Goal: Task Accomplishment & Management: Use online tool/utility

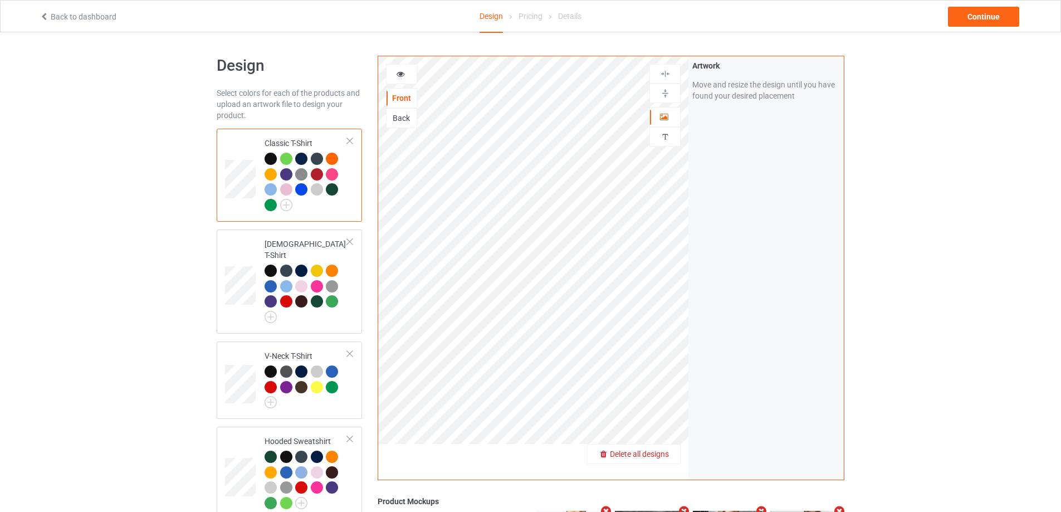
click at [664, 459] on span "Delete all designs" at bounding box center [639, 454] width 59 height 9
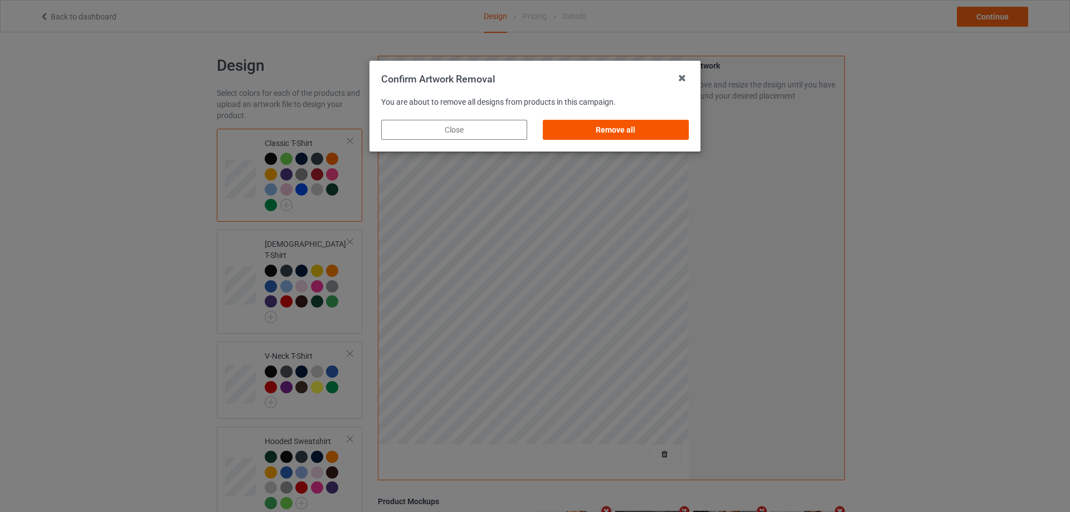
click at [615, 131] on div "Remove all" at bounding box center [616, 130] width 146 height 20
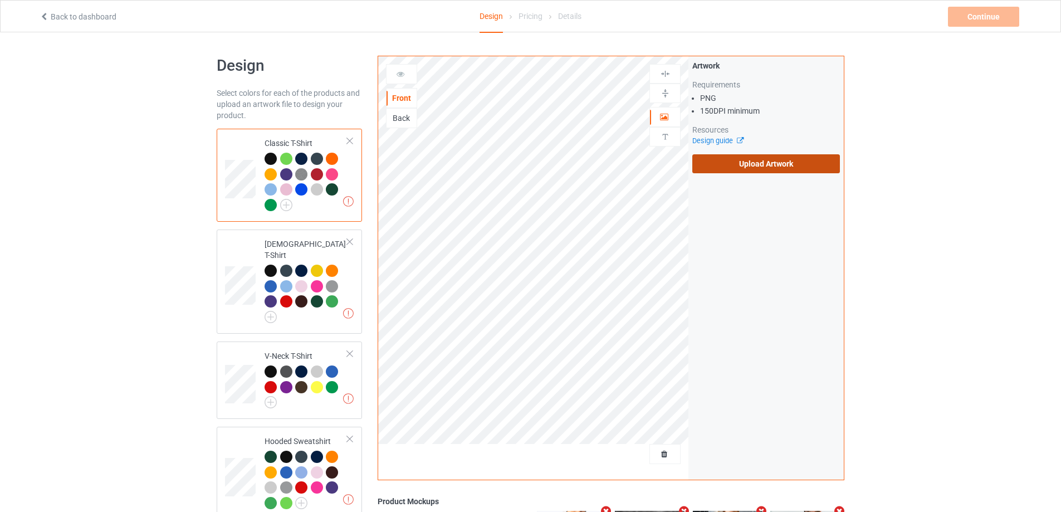
click at [747, 165] on label "Upload Artwork" at bounding box center [767, 163] width 148 height 19
click at [0, 0] on input "Upload Artwork" at bounding box center [0, 0] width 0 height 0
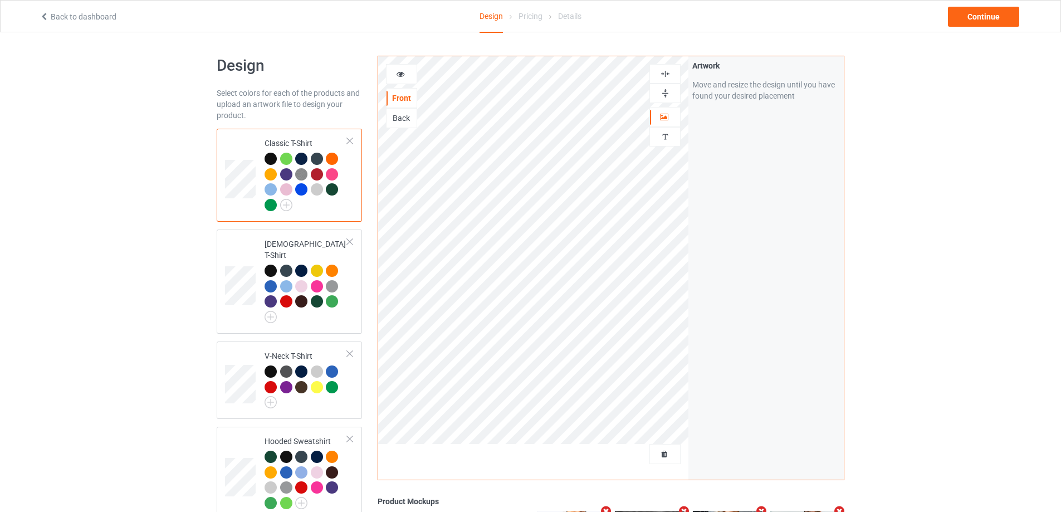
scroll to position [262, 0]
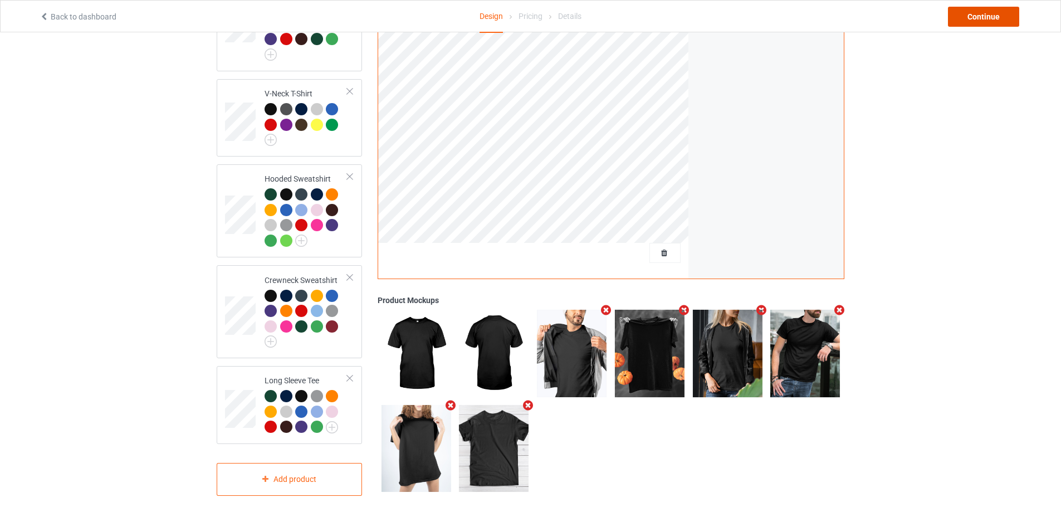
click at [984, 21] on div "Continue" at bounding box center [983, 17] width 71 height 20
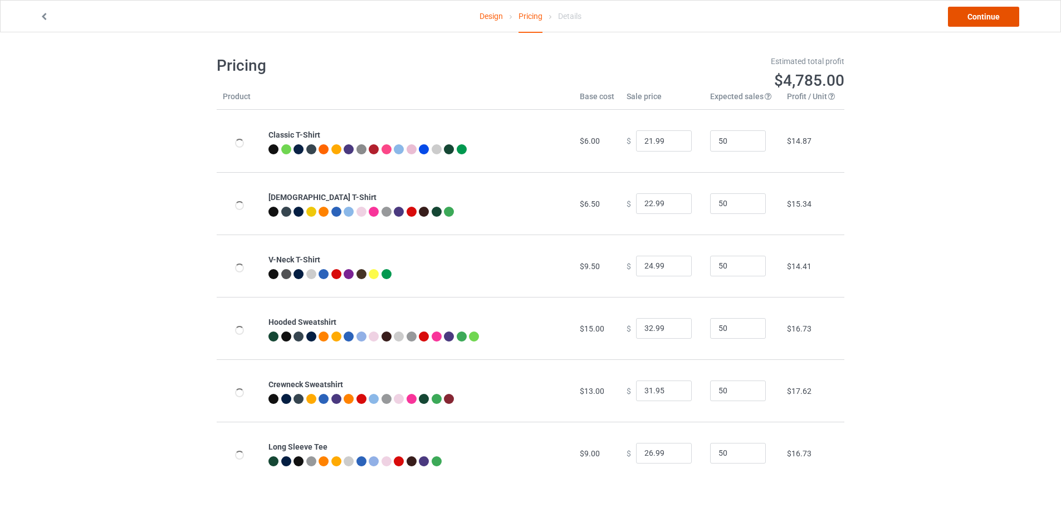
click at [952, 18] on link "Continue" at bounding box center [983, 17] width 71 height 20
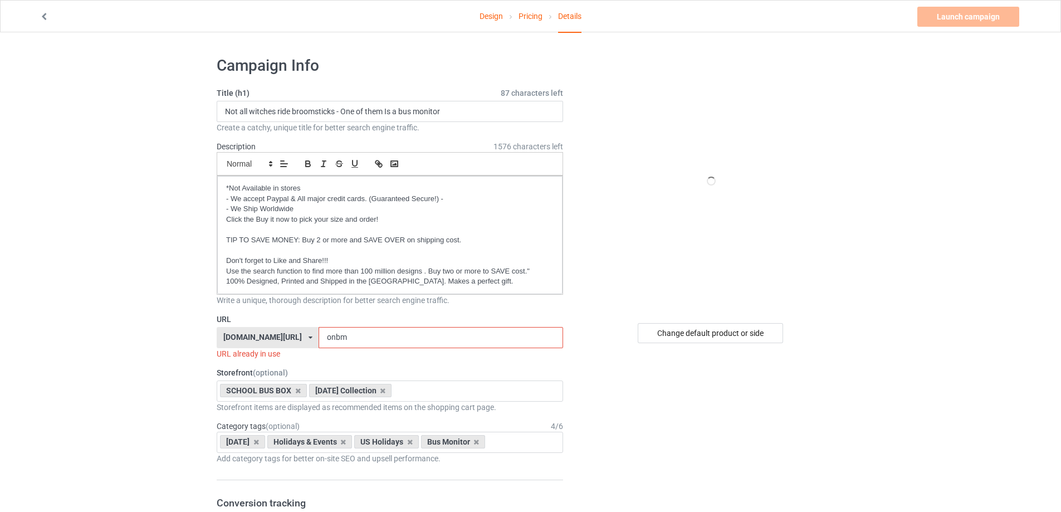
click at [347, 340] on input "onbm" at bounding box center [441, 337] width 244 height 21
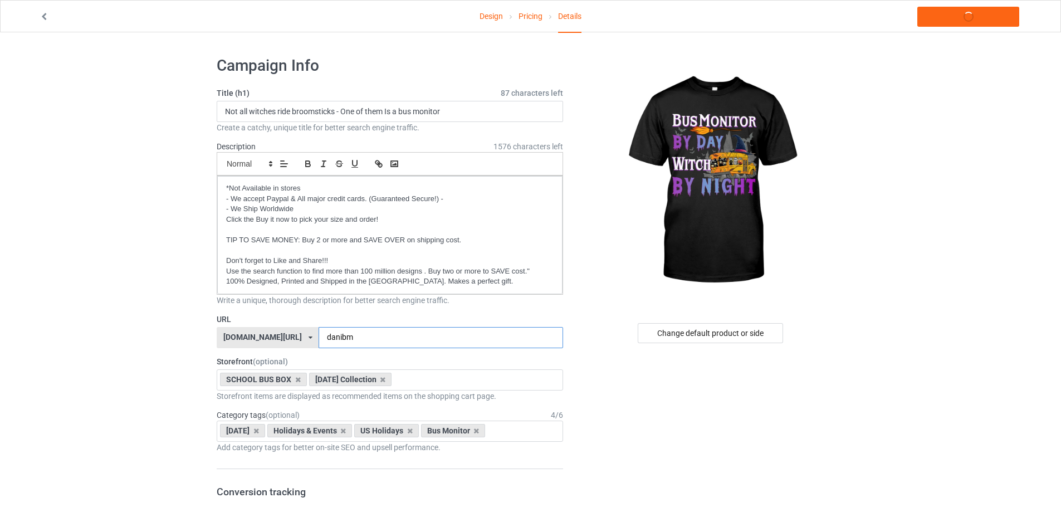
type input "danibm"
click at [282, 113] on input "Not all witches ride broomsticks - One of them Is a bus monitor" at bounding box center [390, 111] width 347 height 21
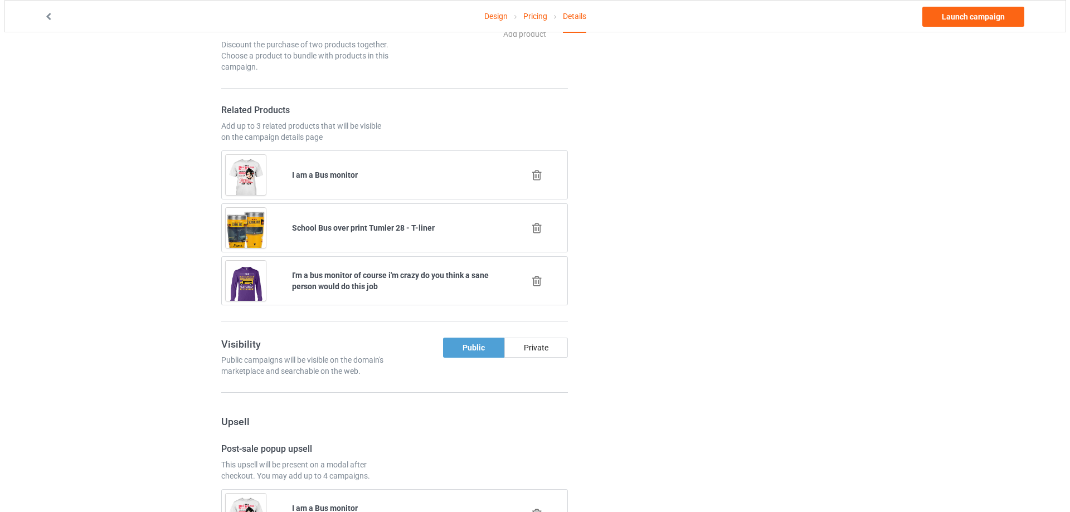
scroll to position [624, 0]
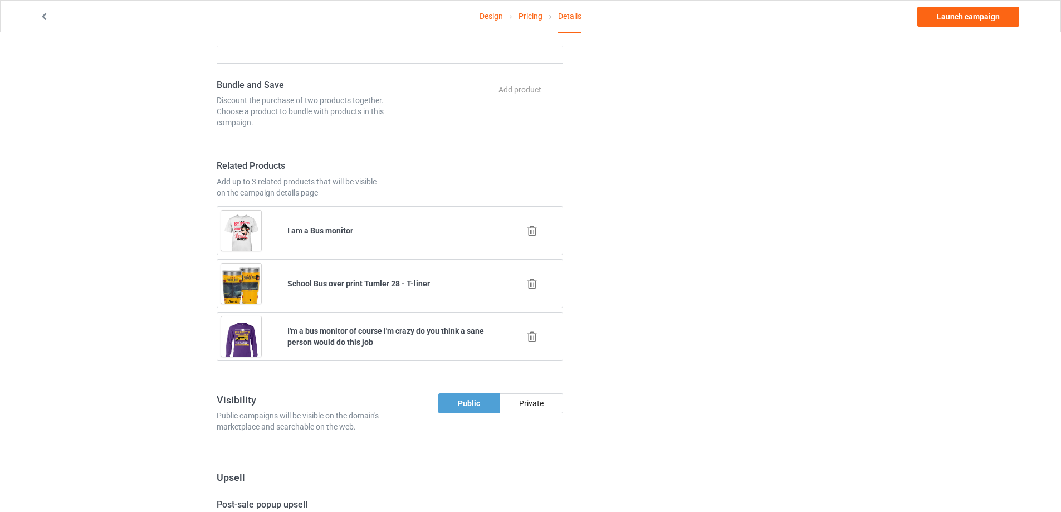
type input "Bus monitor by day - Witch by night"
click at [533, 230] on icon at bounding box center [532, 231] width 14 height 12
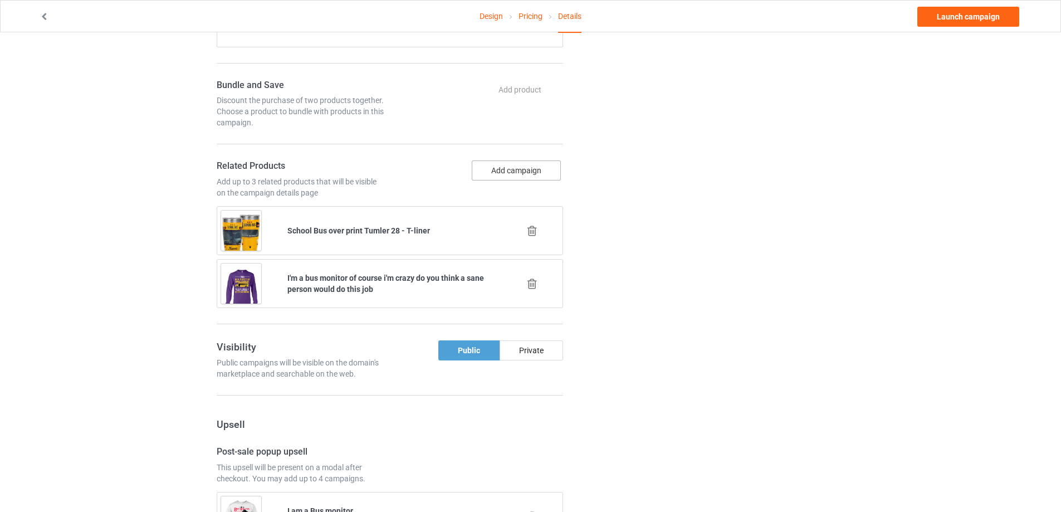
click at [508, 169] on button "Add campaign" at bounding box center [516, 170] width 89 height 20
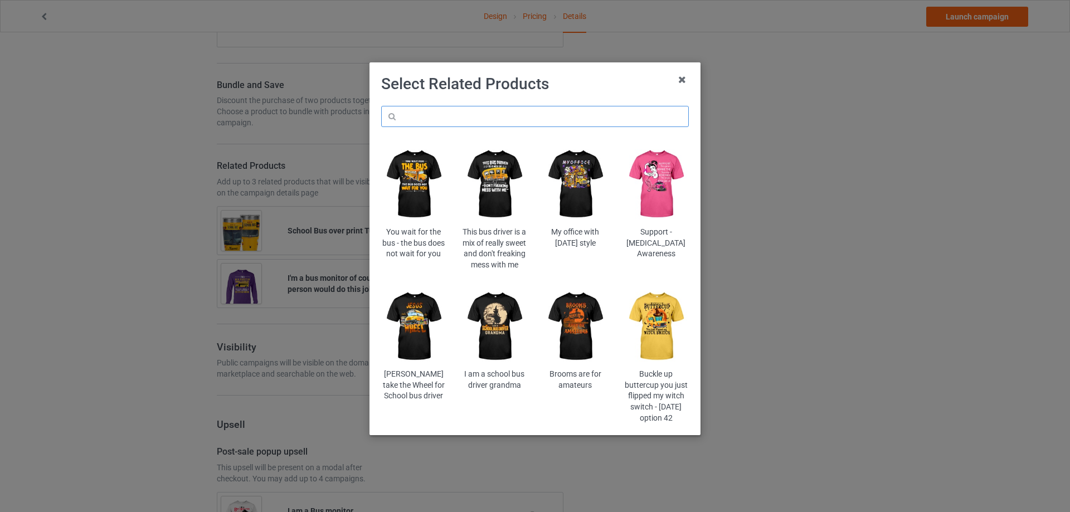
click at [465, 112] on input "text" at bounding box center [535, 116] width 308 height 21
paste input "onbm"
type input "onbm"
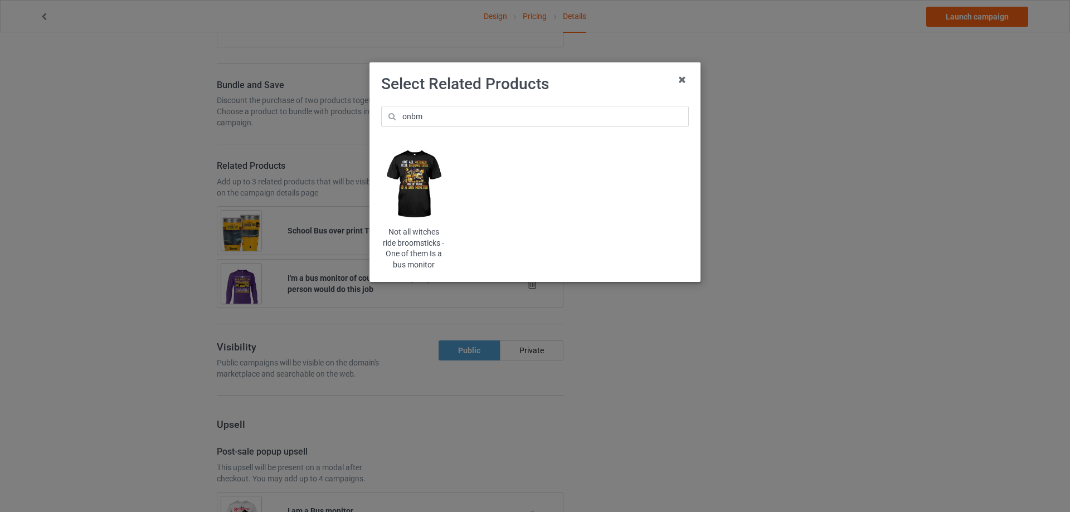
click at [432, 179] on img at bounding box center [413, 184] width 65 height 81
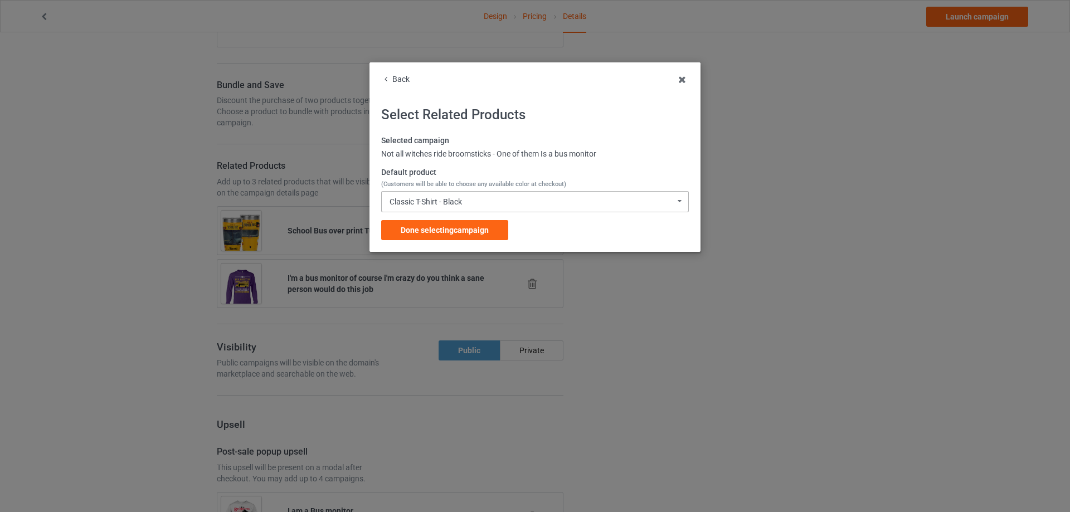
click at [462, 200] on div "Classic T-Shirt - Black" at bounding box center [425, 202] width 72 height 8
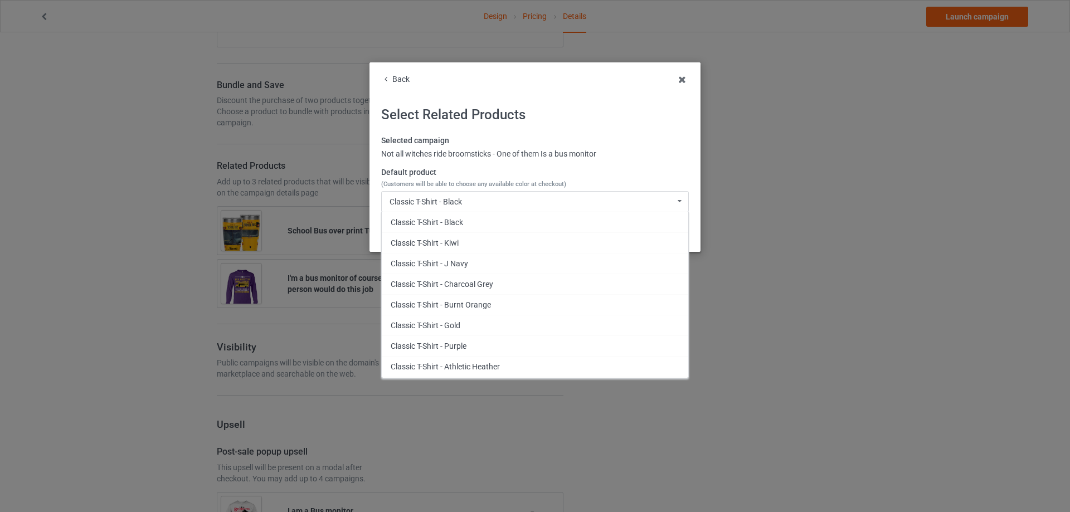
click at [486, 170] on label "Default product (Customers will be able to choose any available color at checko…" at bounding box center [535, 178] width 308 height 22
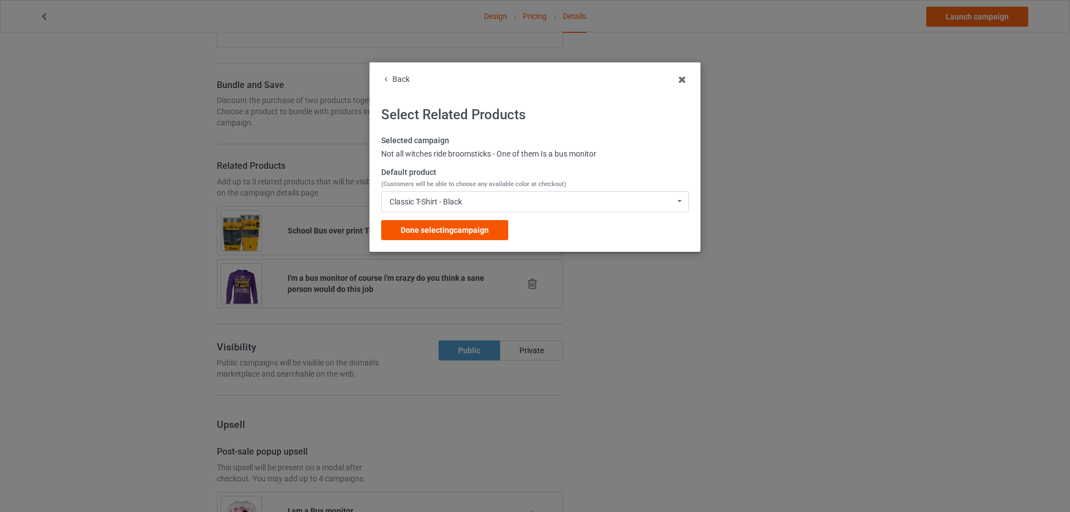
click at [471, 226] on span "Done selecting campaign" at bounding box center [445, 230] width 88 height 9
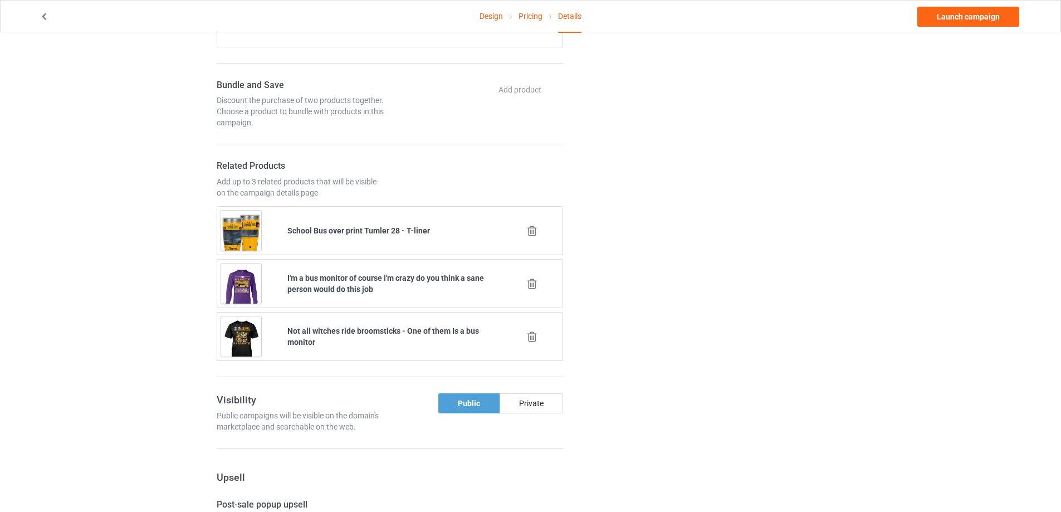
click at [539, 233] on div at bounding box center [533, 231] width 66 height 28
click at [535, 233] on icon at bounding box center [532, 231] width 14 height 12
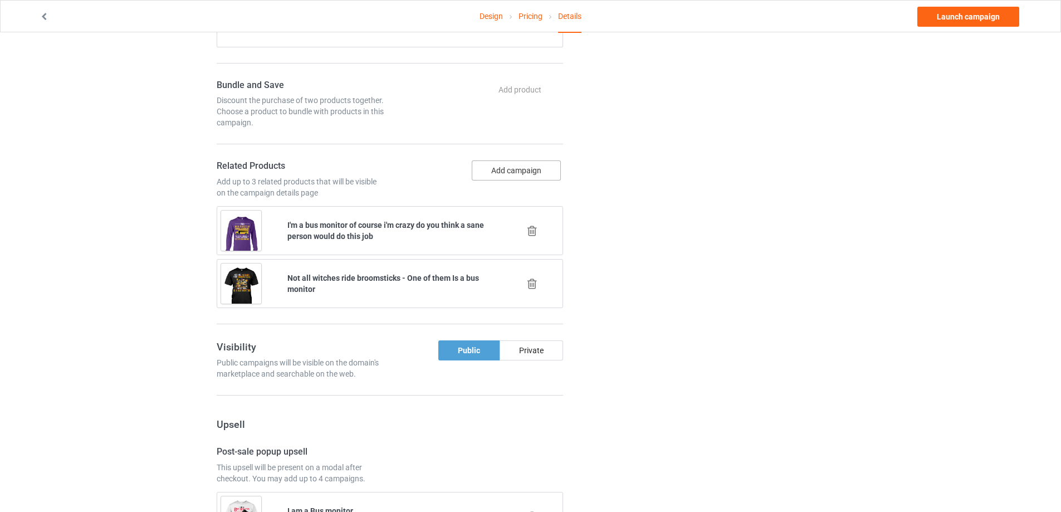
click at [509, 169] on button "Add campaign" at bounding box center [516, 170] width 89 height 20
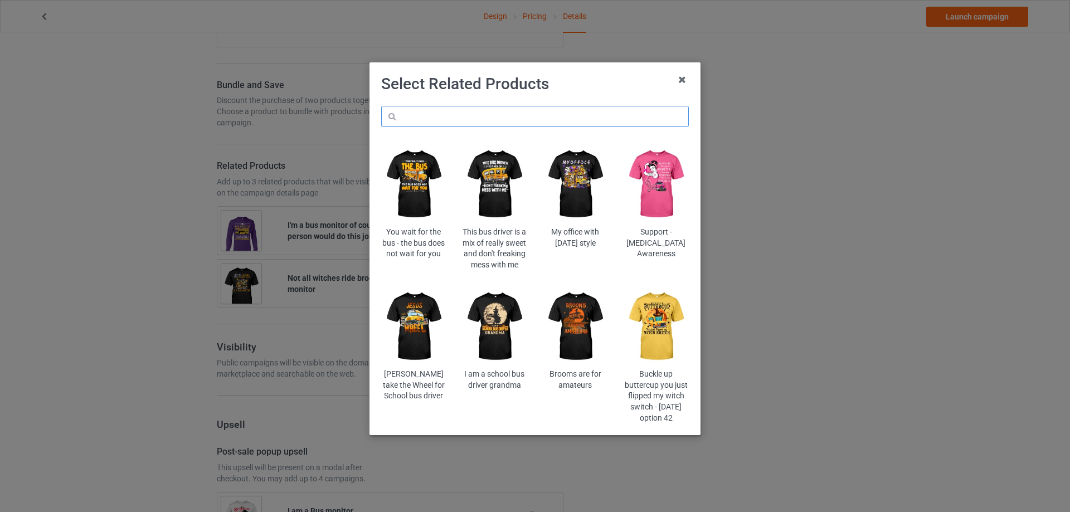
click at [448, 126] on input "text" at bounding box center [535, 116] width 308 height 21
click at [574, 182] on img at bounding box center [575, 184] width 65 height 81
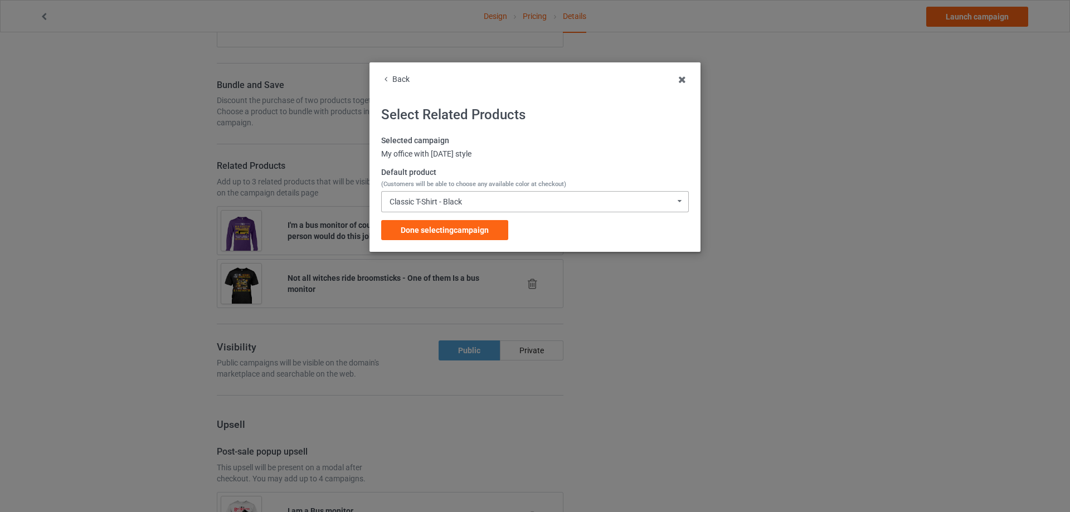
click at [439, 199] on div "Classic T-Shirt - Black" at bounding box center [425, 202] width 72 height 8
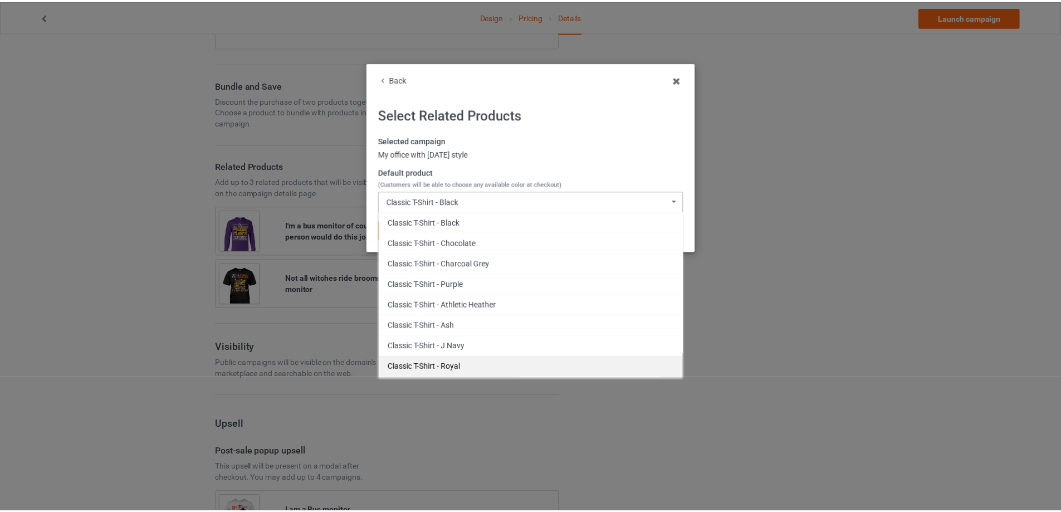
scroll to position [334, 0]
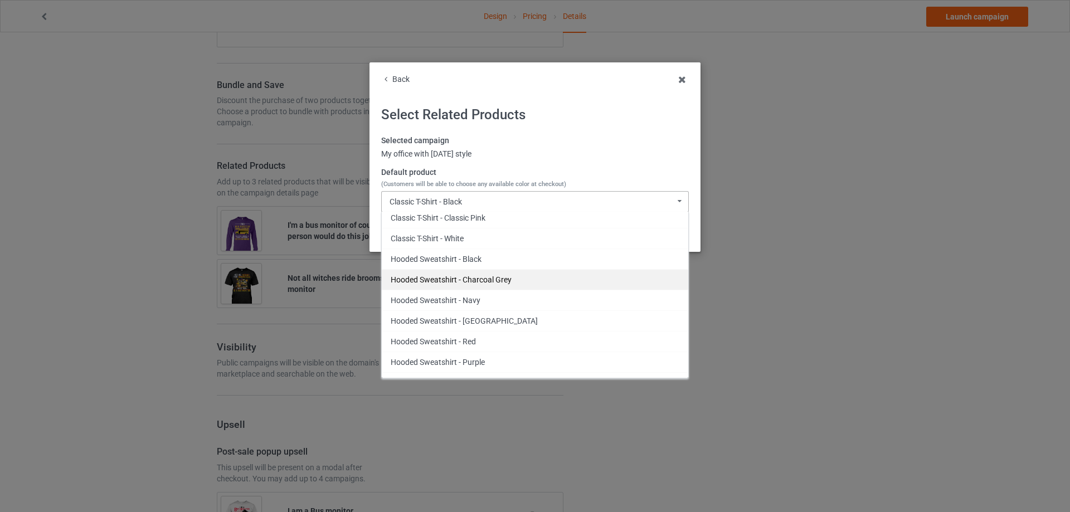
click at [558, 273] on div "Hooded Sweatshirt - Charcoal Grey" at bounding box center [535, 279] width 306 height 21
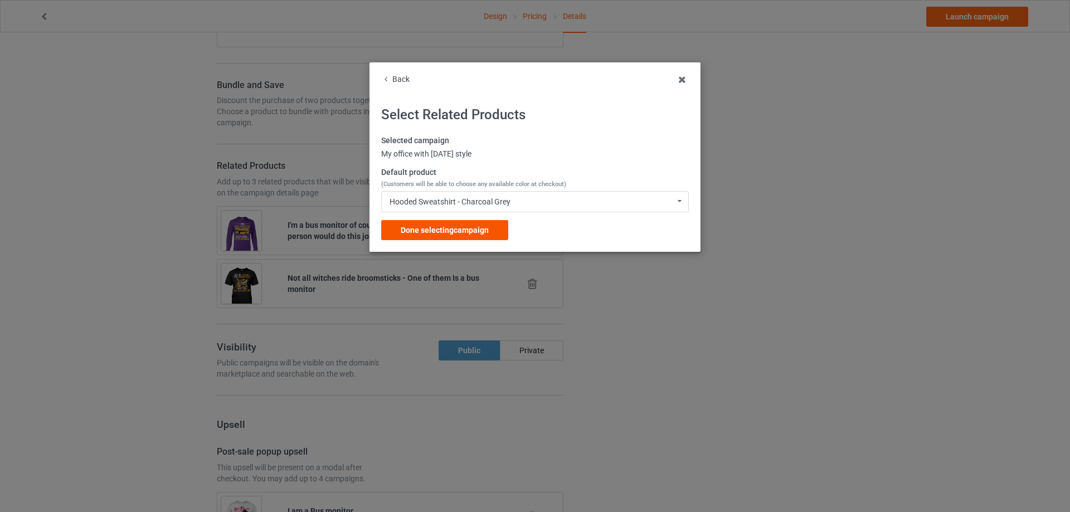
click at [494, 225] on div "Done selecting campaign" at bounding box center [444, 230] width 127 height 20
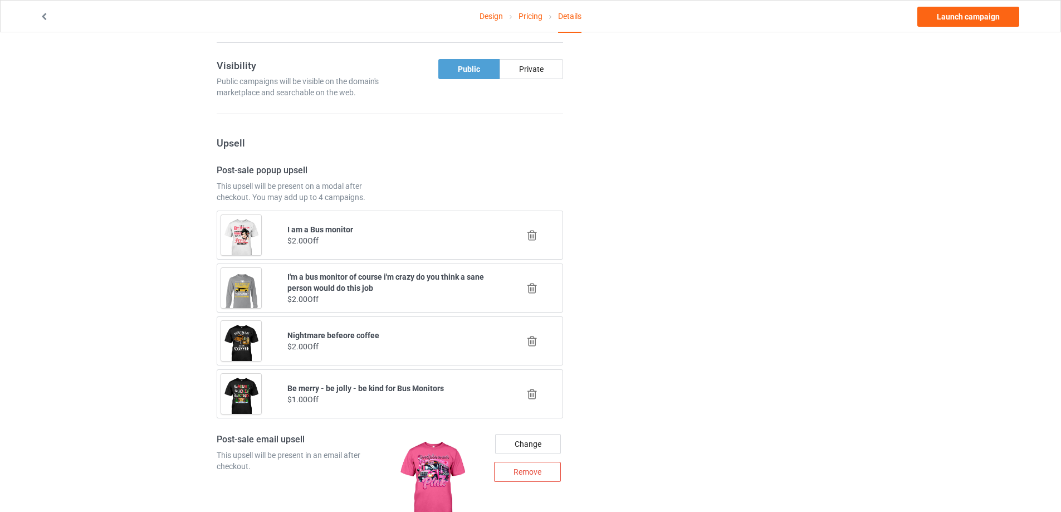
scroll to position [1014, 0]
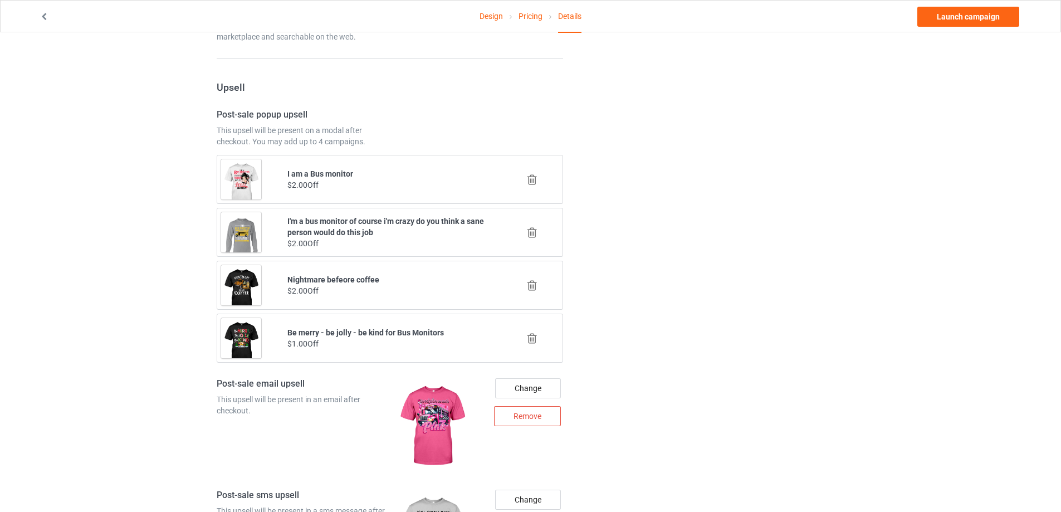
click at [538, 179] on icon at bounding box center [532, 180] width 14 height 12
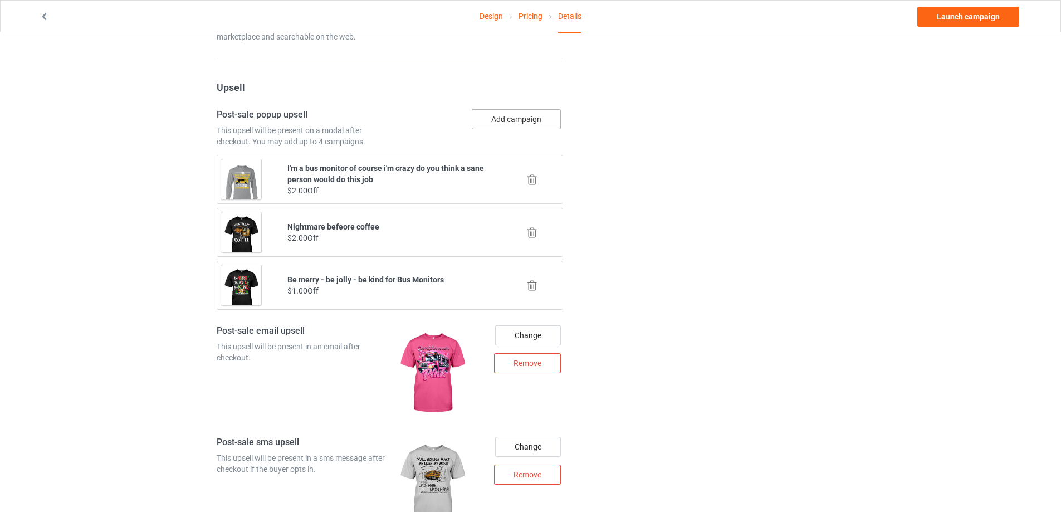
click at [518, 121] on button "Add campaign" at bounding box center [516, 119] width 89 height 20
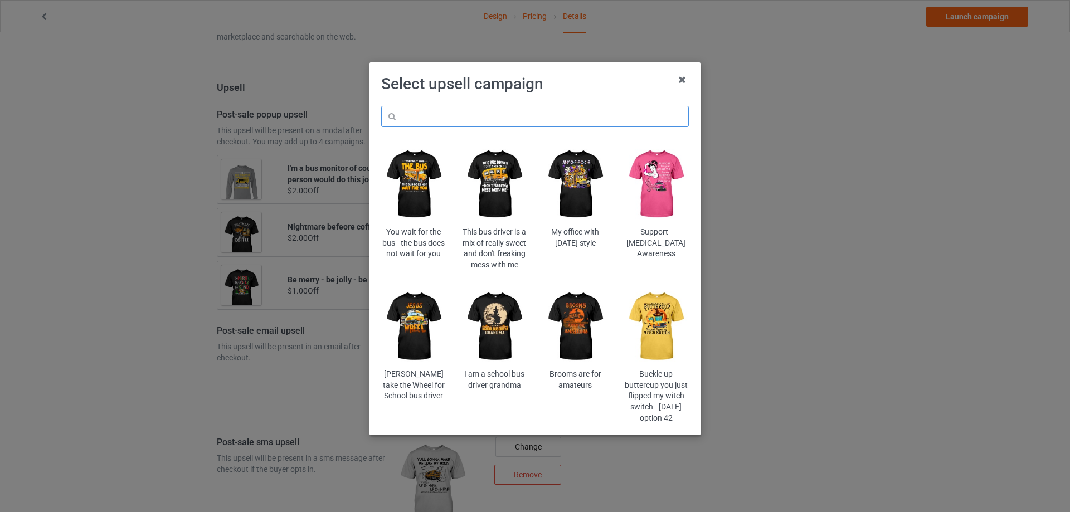
click at [510, 123] on input "text" at bounding box center [535, 116] width 308 height 21
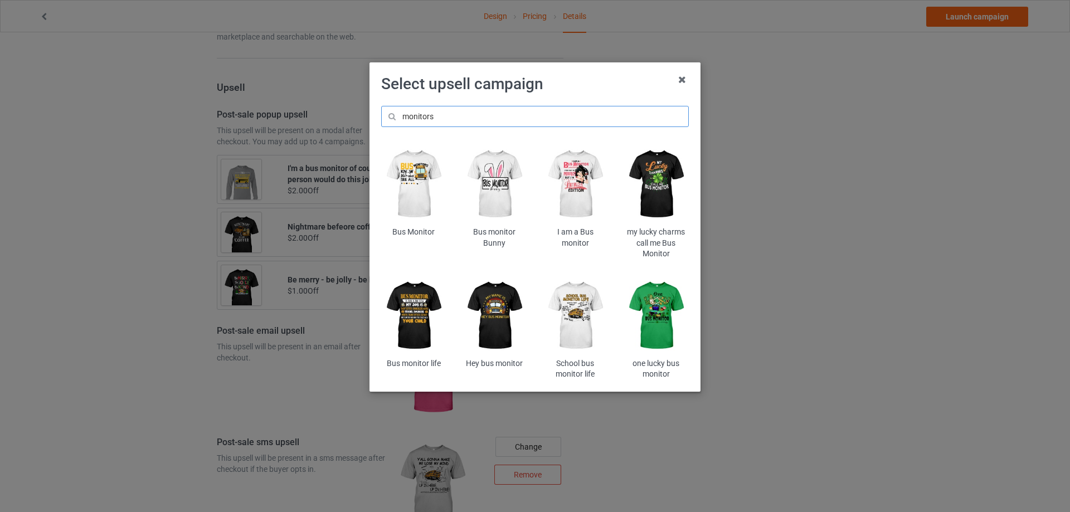
type input "monitors"
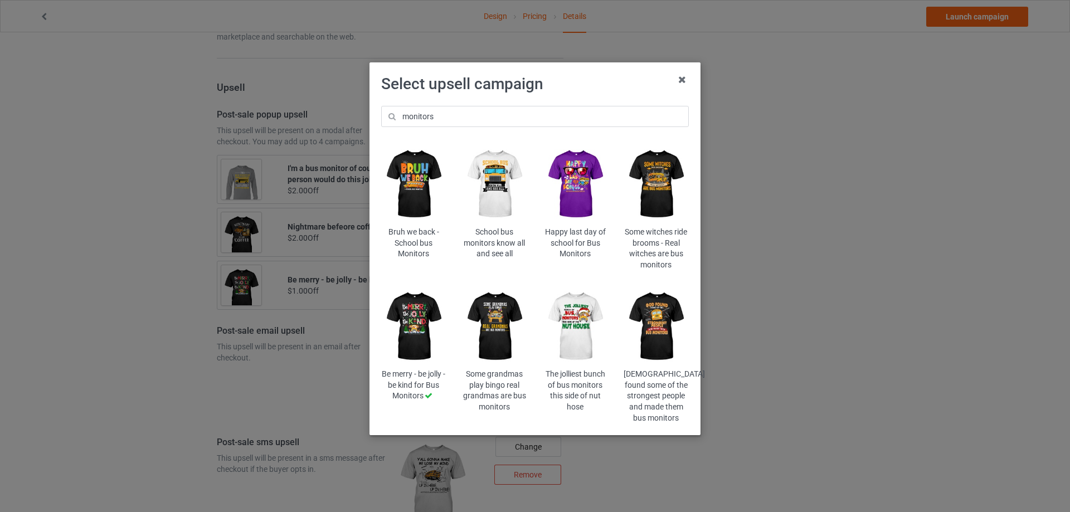
click at [662, 308] on img at bounding box center [655, 326] width 65 height 81
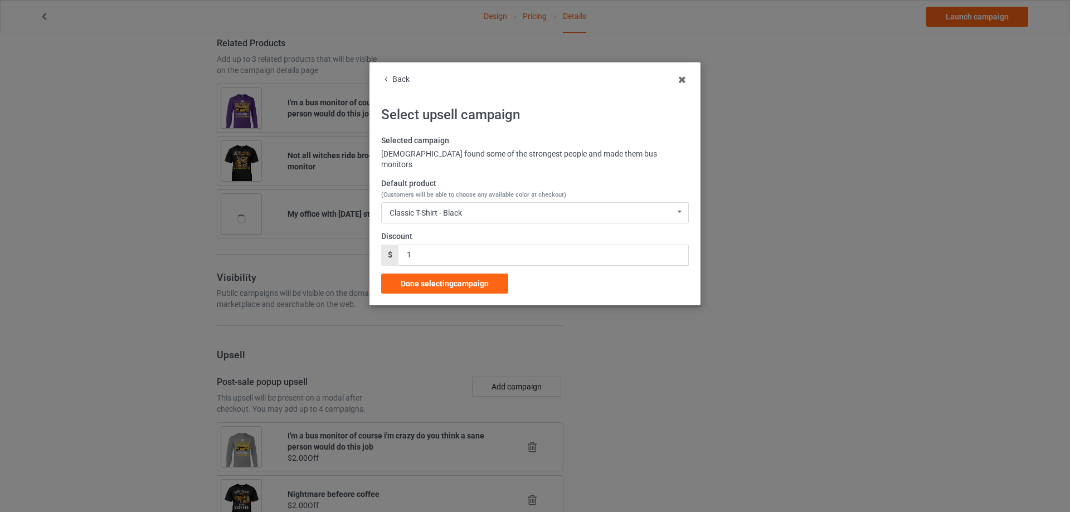
scroll to position [1014, 0]
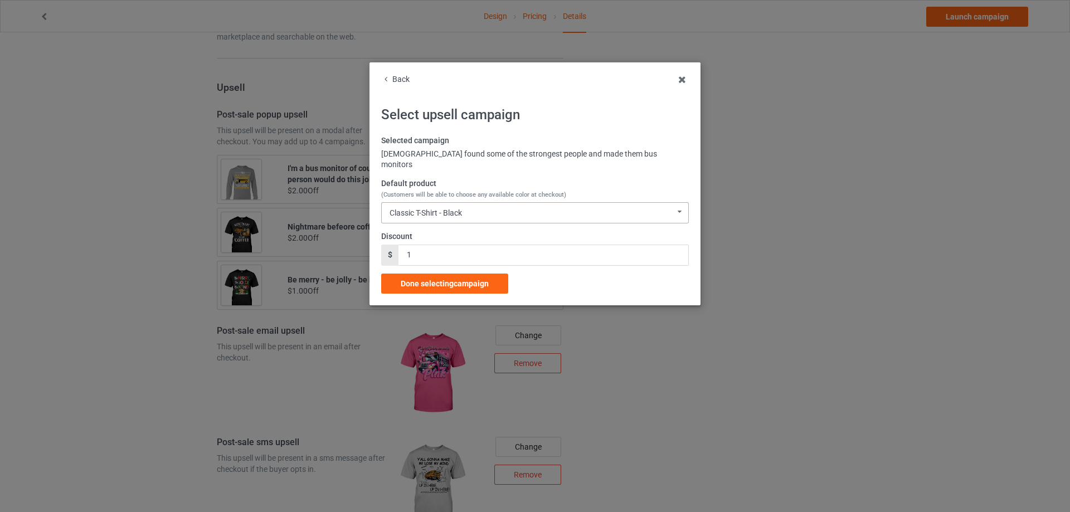
click at [454, 209] on div "Classic T-Shirt - Black" at bounding box center [425, 213] width 72 height 8
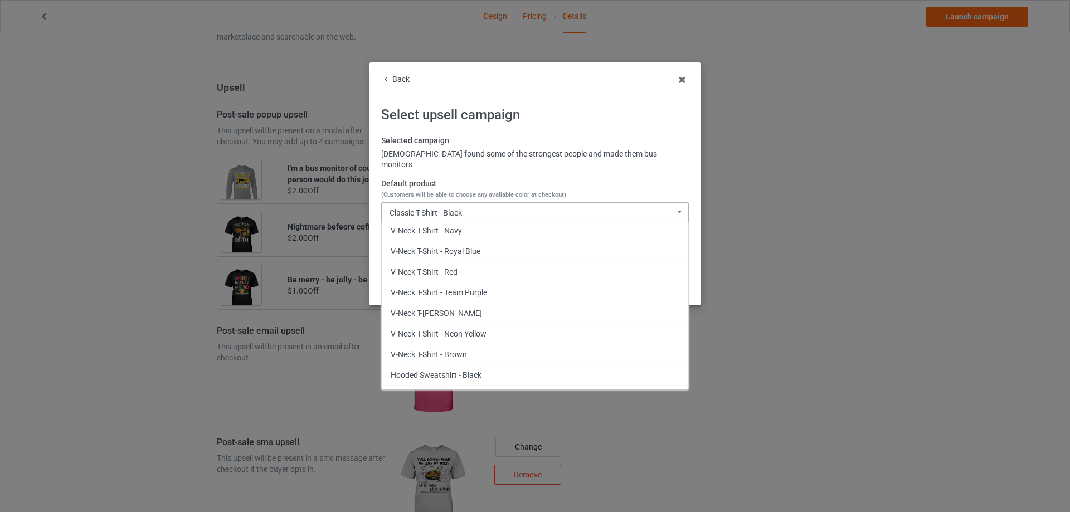
scroll to position [1003, 0]
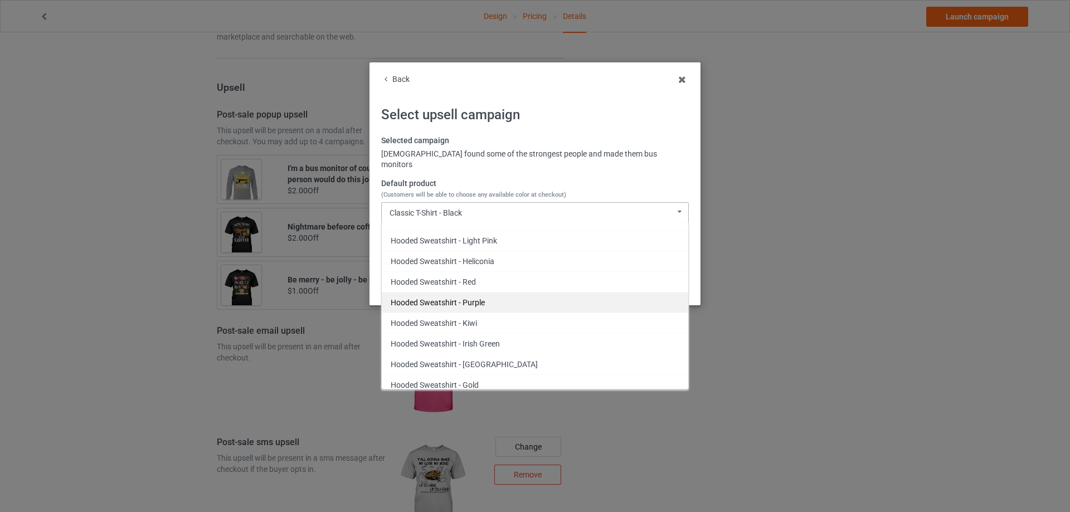
click at [459, 297] on div "Hooded Sweatshirt - Purple" at bounding box center [535, 302] width 306 height 21
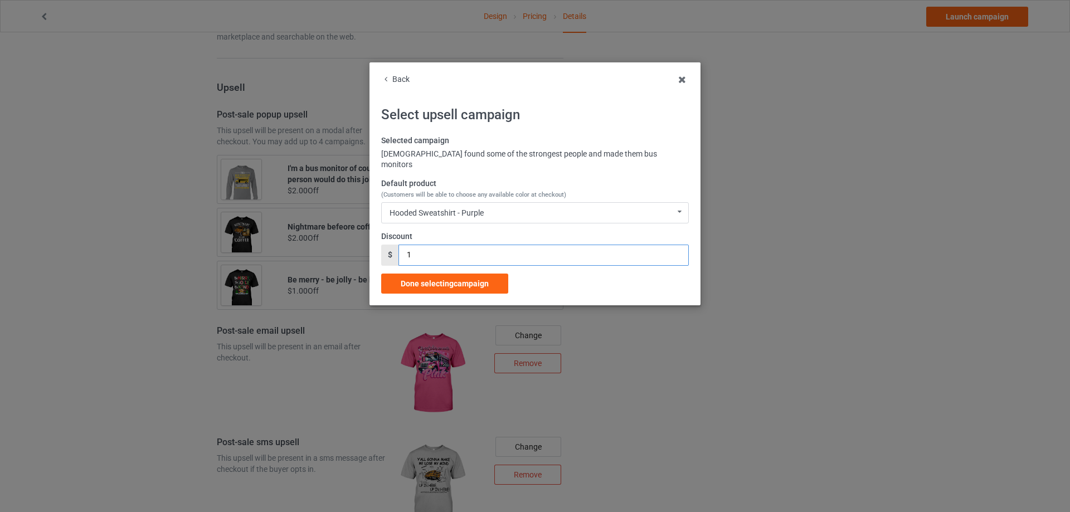
drag, startPoint x: 420, startPoint y: 238, endPoint x: 377, endPoint y: 250, distance: 44.5
click at [377, 250] on div "Back Select upsell campaign Selected campaign God found some of the strongest p…" at bounding box center [534, 183] width 331 height 243
type input "2"
click at [440, 274] on div "Done selecting campaign" at bounding box center [444, 284] width 127 height 20
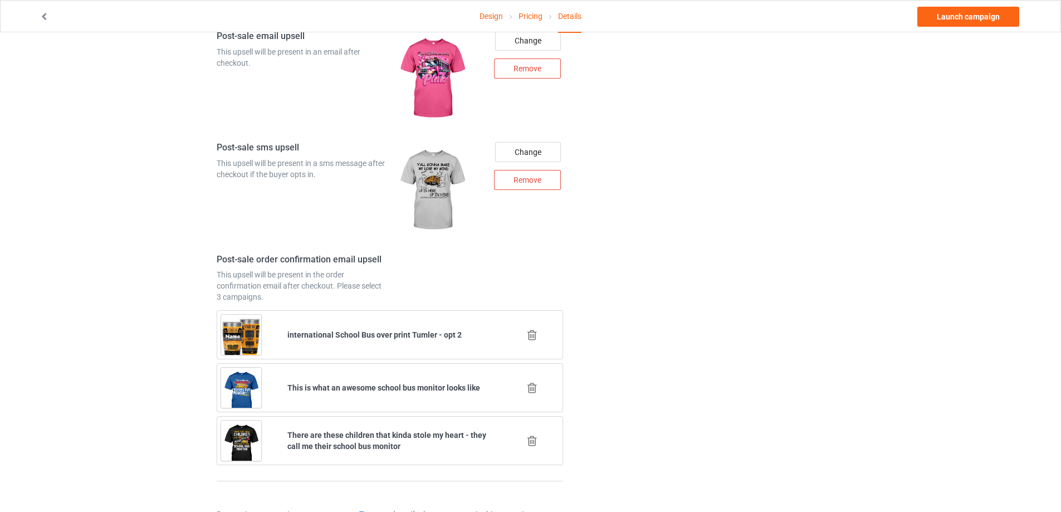
scroll to position [1404, 0]
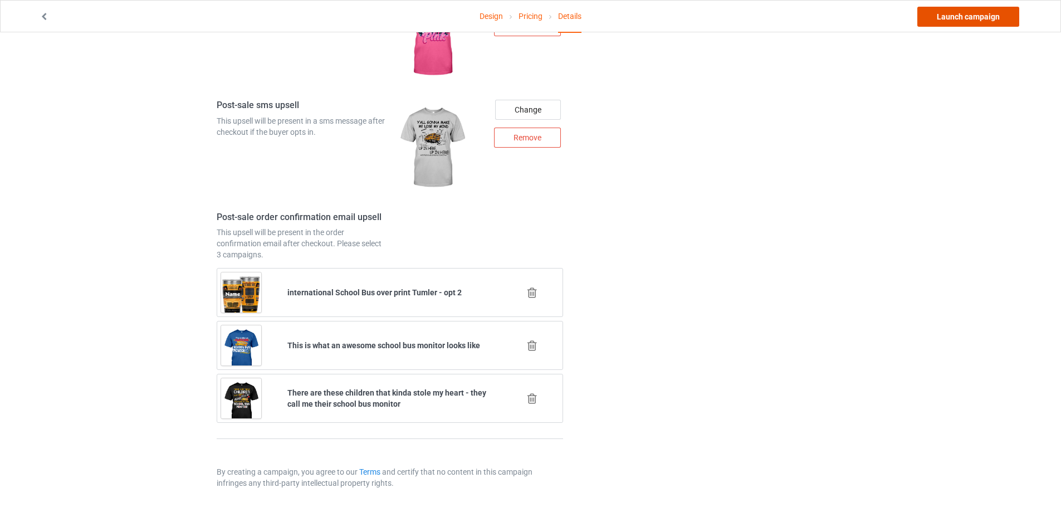
click at [972, 14] on link "Launch campaign" at bounding box center [969, 17] width 102 height 20
